Goal: Find contact information: Find contact information

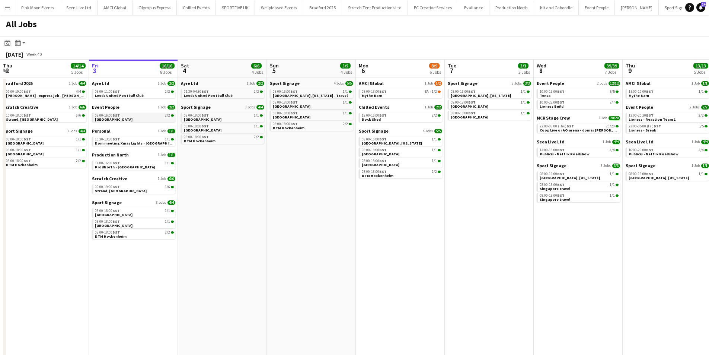
click at [131, 120] on link "08:00-16:00 BST 2/2 [GEOGRAPHIC_DATA]" at bounding box center [134, 117] width 79 height 9
click at [11, 11] on button "Menu" at bounding box center [7, 7] width 15 height 15
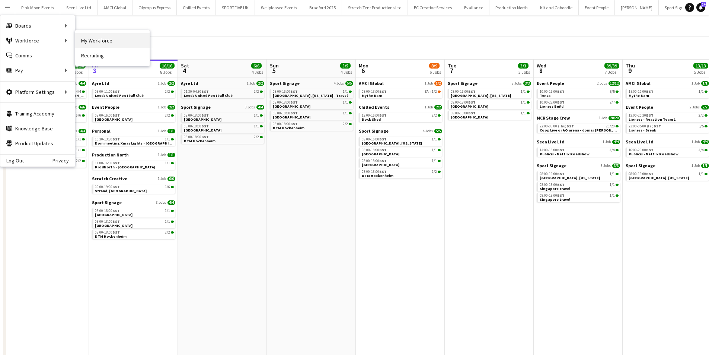
click at [100, 36] on link "My Workforce" at bounding box center [112, 40] width 74 height 15
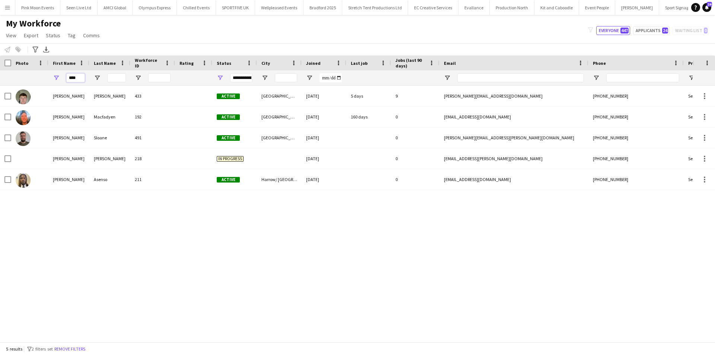
drag, startPoint x: 82, startPoint y: 76, endPoint x: 58, endPoint y: 79, distance: 23.6
click at [58, 79] on div "****" at bounding box center [68, 77] width 41 height 15
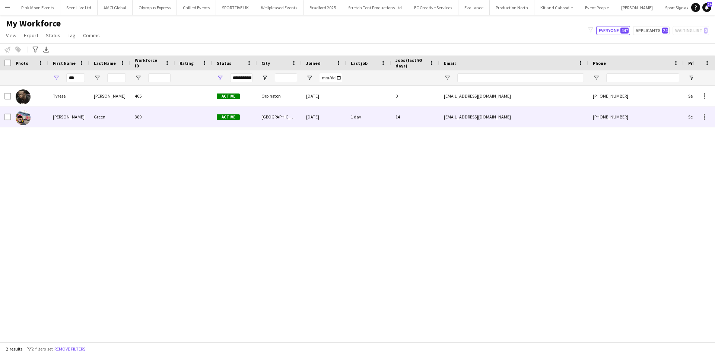
click at [71, 107] on div "[PERSON_NAME]" at bounding box center [68, 116] width 41 height 20
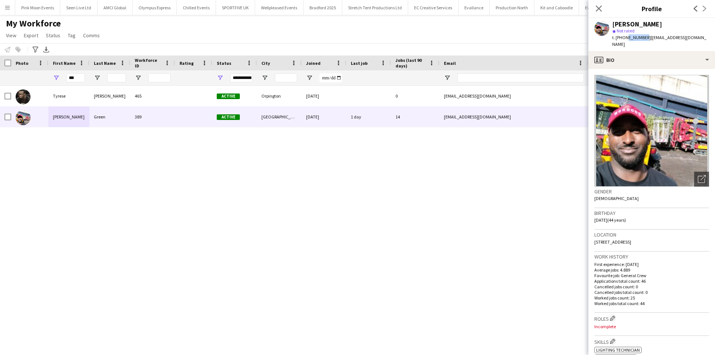
drag, startPoint x: 643, startPoint y: 37, endPoint x: 623, endPoint y: 38, distance: 19.8
click at [623, 38] on span "t. [PHONE_NUMBER]" at bounding box center [631, 38] width 39 height 6
drag, startPoint x: 644, startPoint y: 38, endPoint x: 616, endPoint y: 38, distance: 28.7
click at [616, 38] on span "t. [PHONE_NUMBER]" at bounding box center [631, 38] width 39 height 6
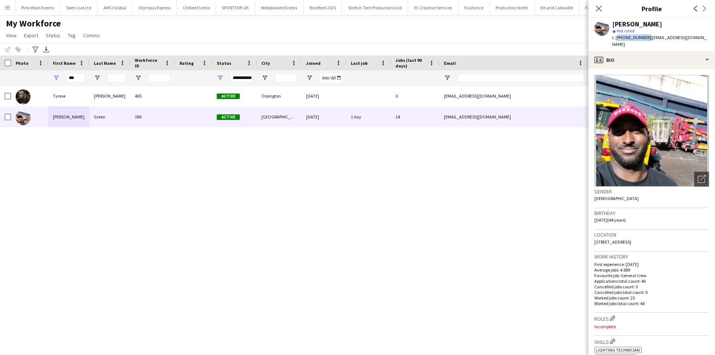
copy span "[PHONE_NUMBER]"
click at [103, 149] on div "[PERSON_NAME] 465 Active Orpington [DATE] 0 [EMAIL_ADDRESS][DOMAIN_NAME] [PHONE…" at bounding box center [346, 211] width 692 height 250
drag, startPoint x: 77, startPoint y: 76, endPoint x: 67, endPoint y: 76, distance: 10.0
click at [67, 76] on input "***" at bounding box center [75, 77] width 19 height 9
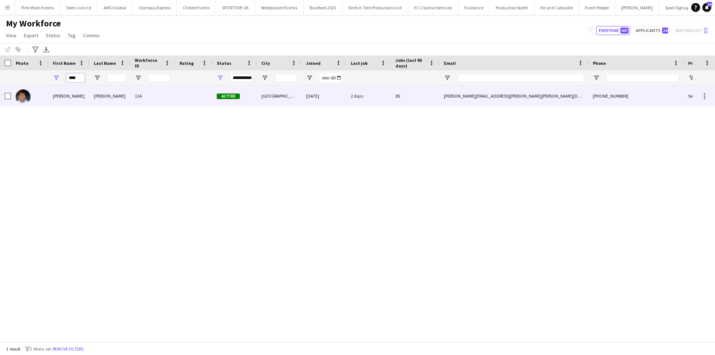
type input "****"
click at [74, 90] on div "[PERSON_NAME]" at bounding box center [68, 96] width 41 height 20
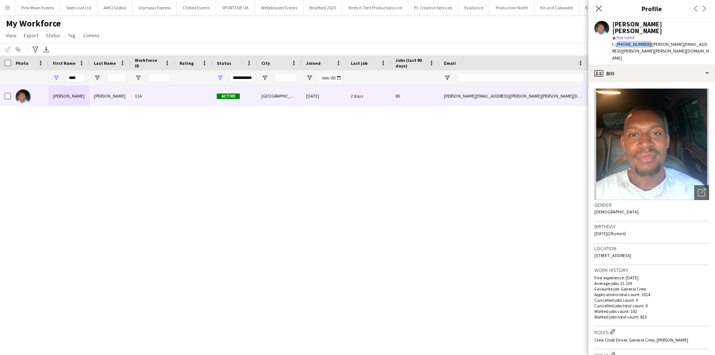
drag, startPoint x: 645, startPoint y: 38, endPoint x: 616, endPoint y: 38, distance: 29.0
click at [616, 41] on span "t. [PHONE_NUMBER]" at bounding box center [631, 44] width 39 height 6
copy span "[PHONE_NUMBER]"
